Goal: Information Seeking & Learning: Understand process/instructions

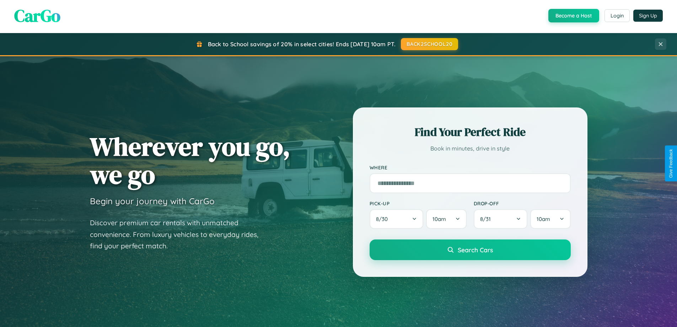
scroll to position [1367, 0]
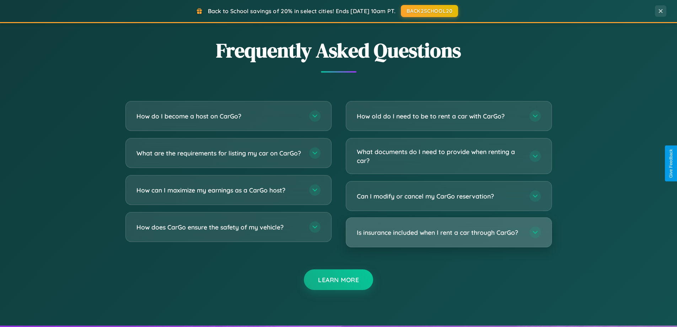
click at [448, 232] on h3 "Is insurance included when I rent a car through CarGo?" at bounding box center [440, 232] width 166 height 9
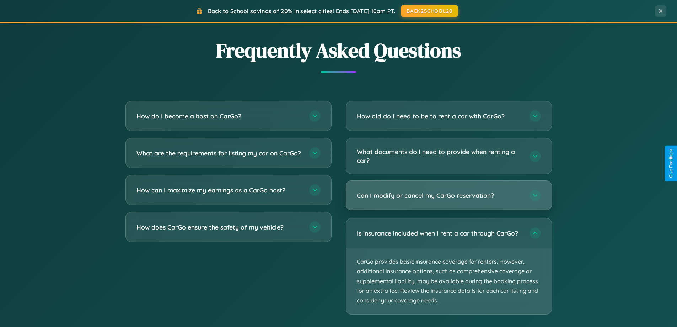
click at [448, 196] on h3 "Can I modify or cancel my CarGo reservation?" at bounding box center [440, 195] width 166 height 9
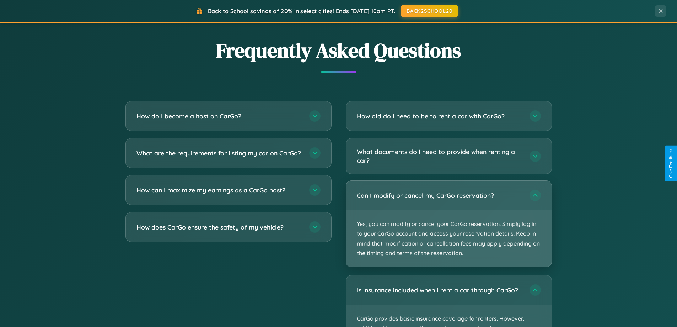
click at [448, 223] on p "Yes, you can modify or cancel your CarGo reservation. Simply log in to your Car…" at bounding box center [448, 238] width 205 height 56
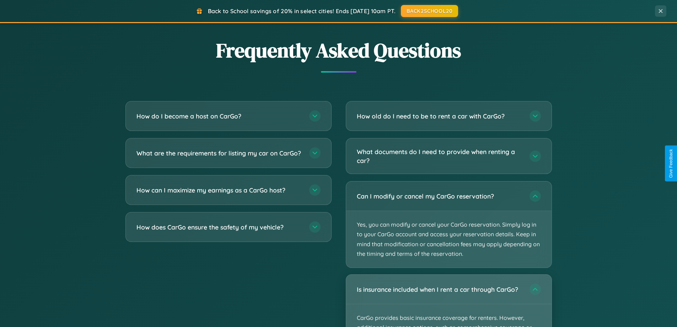
click at [448, 301] on div "Is insurance included when I rent a car through CarGo?" at bounding box center [448, 288] width 205 height 29
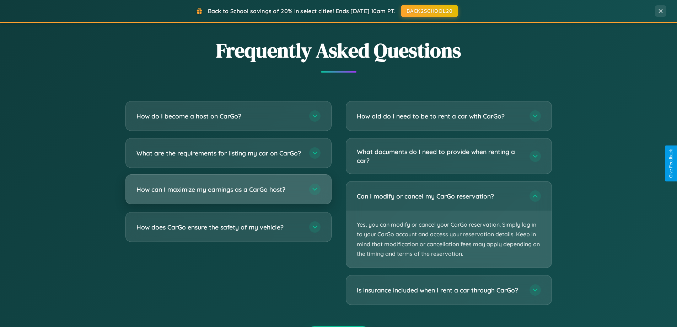
click at [228, 194] on h3 "How can I maximize my earnings as a CarGo host?" at bounding box center [219, 189] width 166 height 9
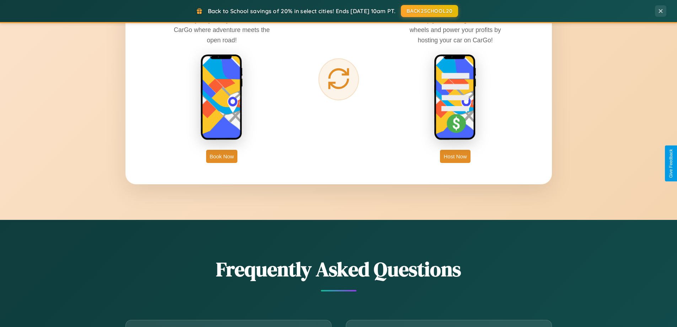
scroll to position [1142, 0]
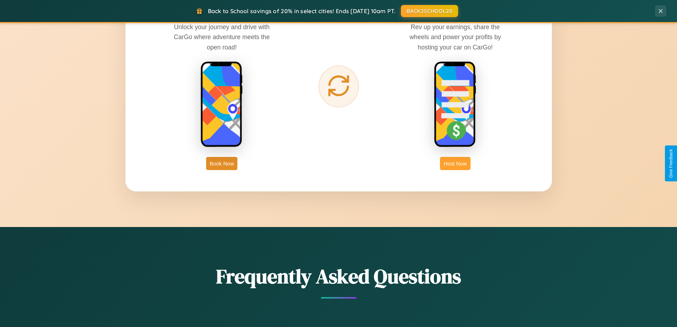
click at [455, 163] on button "Host Now" at bounding box center [455, 163] width 30 height 13
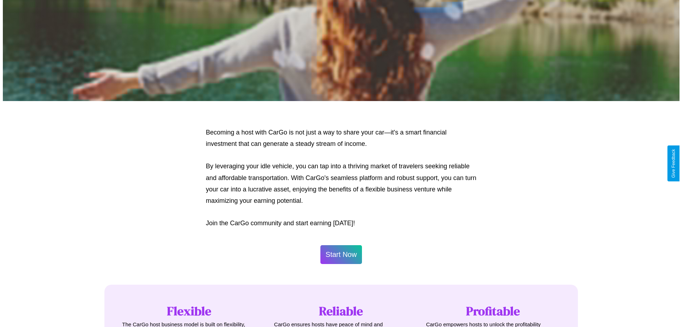
scroll to position [343, 0]
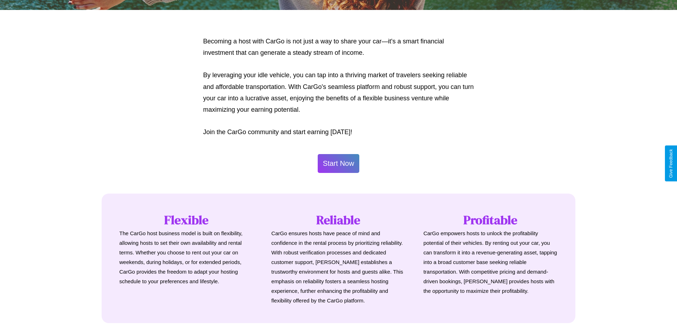
click at [338, 163] on button "Start Now" at bounding box center [339, 163] width 42 height 19
